Goal: Task Accomplishment & Management: Complete application form

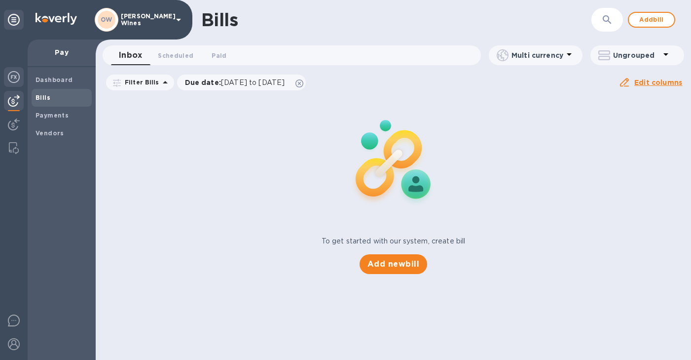
click at [15, 81] on img at bounding box center [14, 77] width 12 height 12
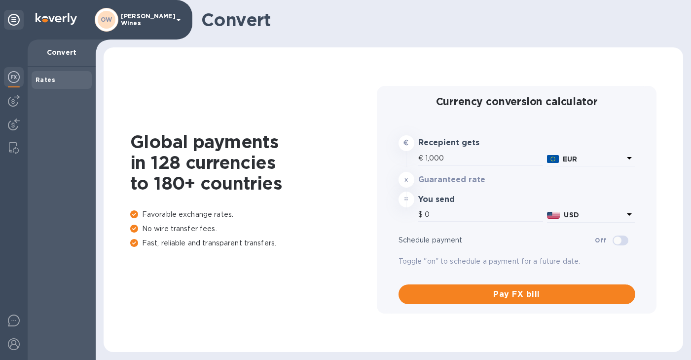
type input "1,167.8"
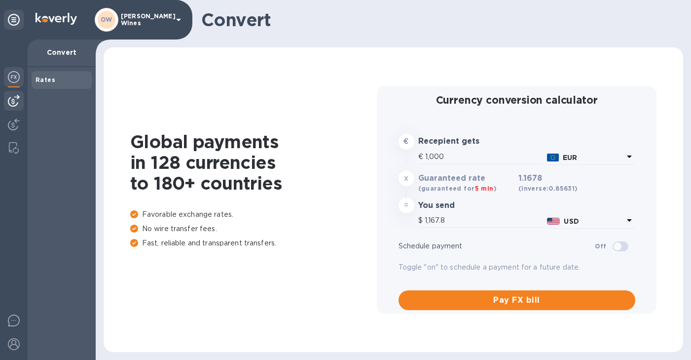
click at [17, 99] on img at bounding box center [14, 101] width 12 height 12
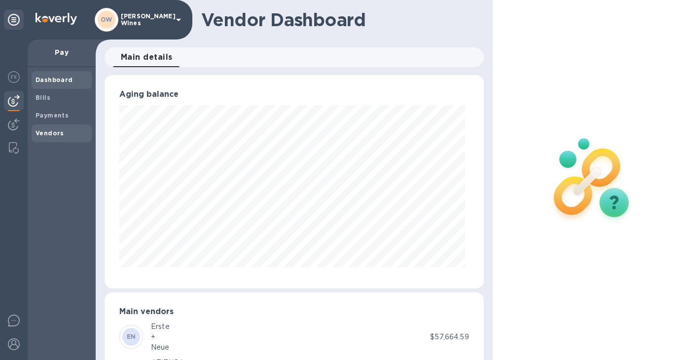
scroll to position [213, 375]
click at [56, 130] on b "Vendors" at bounding box center [50, 132] width 29 height 7
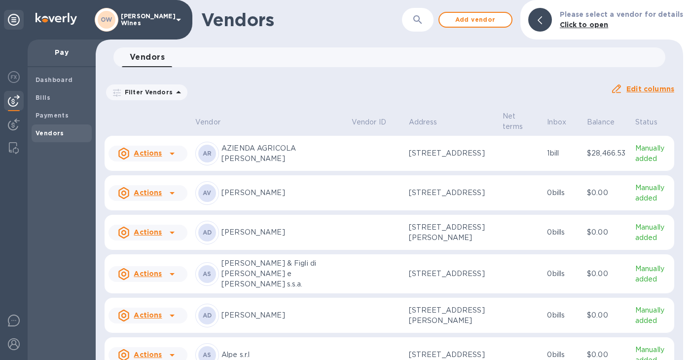
click at [423, 28] on button "button" at bounding box center [418, 20] width 24 height 24
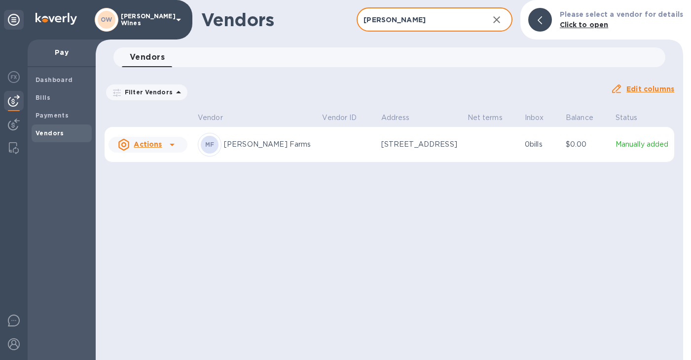
type input "[PERSON_NAME]"
click at [177, 147] on div at bounding box center [172, 145] width 16 height 16
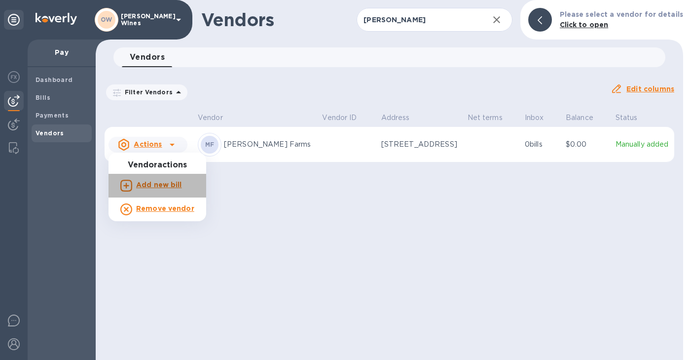
click at [171, 182] on b "Add new bill" at bounding box center [159, 185] width 46 height 8
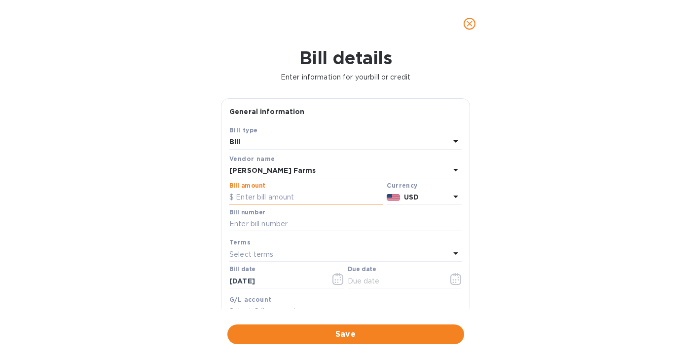
click at [295, 201] on input "text" at bounding box center [305, 197] width 153 height 15
type input "8,079.12"
click at [303, 221] on input "text" at bounding box center [345, 224] width 232 height 15
type input "4444"
click at [457, 258] on icon at bounding box center [456, 253] width 12 height 12
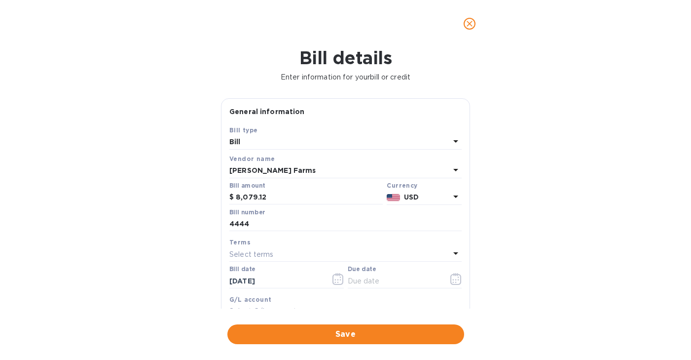
click at [507, 226] on div "Bill details Enter information for your bill or credit General information Save…" at bounding box center [345, 203] width 691 height 312
click at [336, 278] on icon "button" at bounding box center [338, 279] width 11 height 12
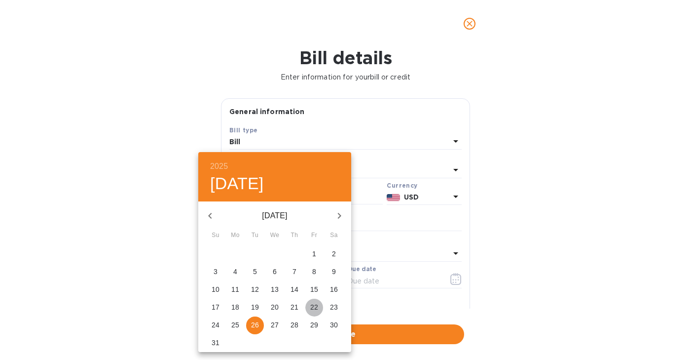
click at [316, 309] on p "22" at bounding box center [314, 307] width 8 height 10
type input "[DATE]"
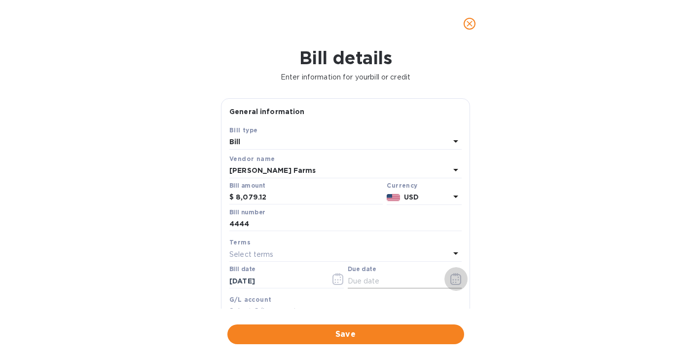
click at [453, 282] on icon "button" at bounding box center [455, 279] width 11 height 12
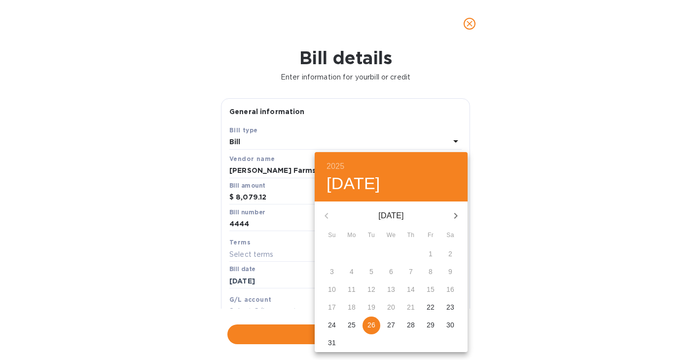
click at [282, 251] on div at bounding box center [345, 180] width 691 height 360
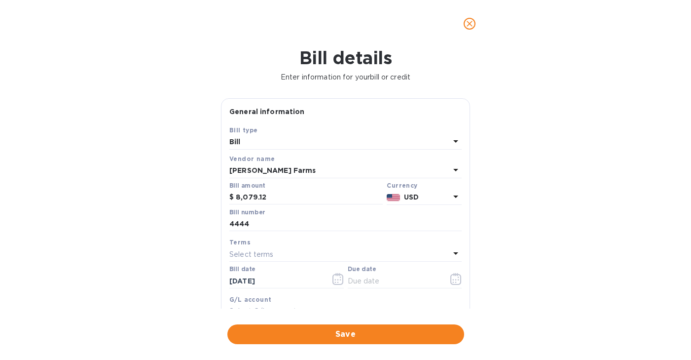
click at [450, 251] on icon at bounding box center [456, 253] width 12 height 12
click at [413, 286] on input "text" at bounding box center [347, 281] width 174 height 15
type input "n"
type input "2"
type input "30"
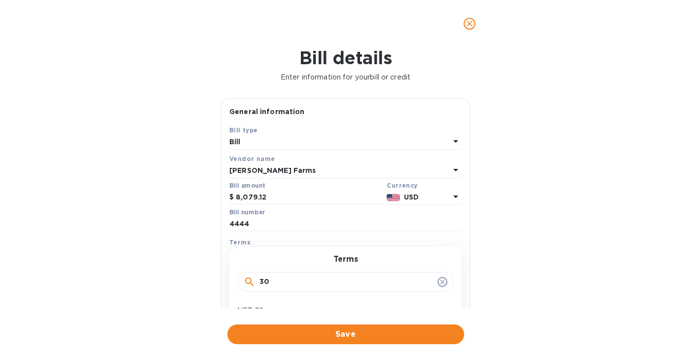
click at [440, 282] on icon at bounding box center [442, 281] width 4 height 4
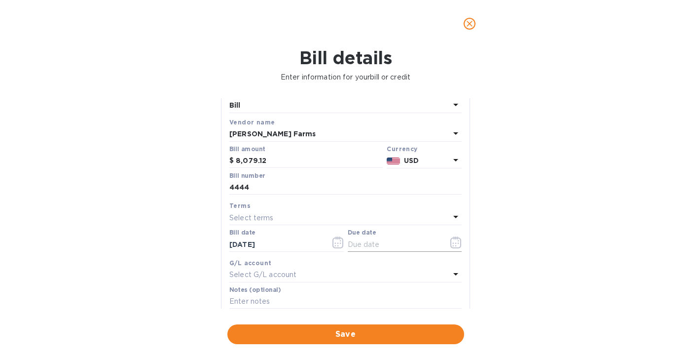
click at [455, 244] on icon "button" at bounding box center [455, 242] width 1 height 1
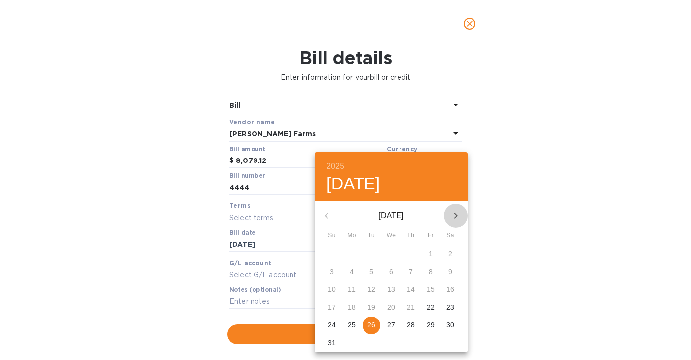
click at [453, 214] on icon "button" at bounding box center [456, 216] width 12 height 12
click at [328, 216] on icon "button" at bounding box center [327, 216] width 12 height 12
click at [460, 215] on icon "button" at bounding box center [456, 216] width 12 height 12
click at [331, 311] on p "21" at bounding box center [332, 307] width 8 height 10
type input "[DATE]"
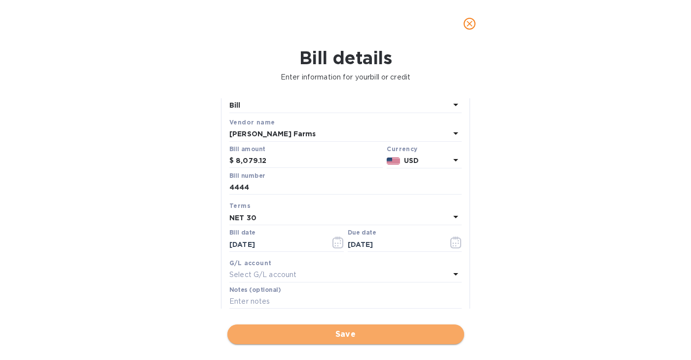
click at [331, 336] on span "Save" at bounding box center [345, 334] width 221 height 12
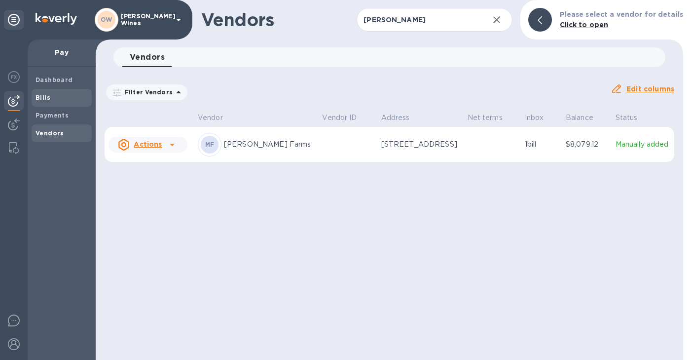
click at [42, 97] on b "Bills" at bounding box center [43, 97] width 15 height 7
